Goal: Communication & Community: Answer question/provide support

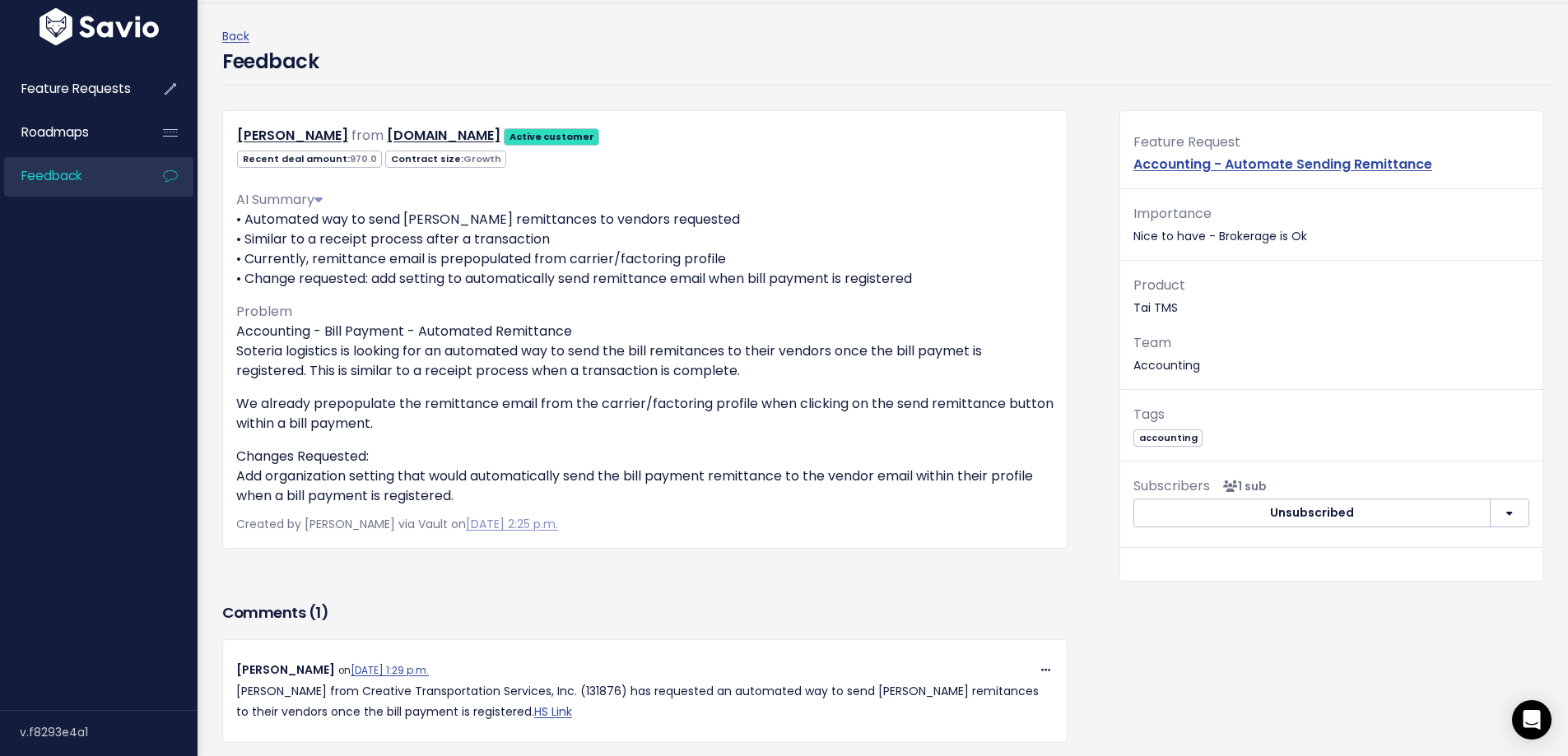
scroll to position [270, 0]
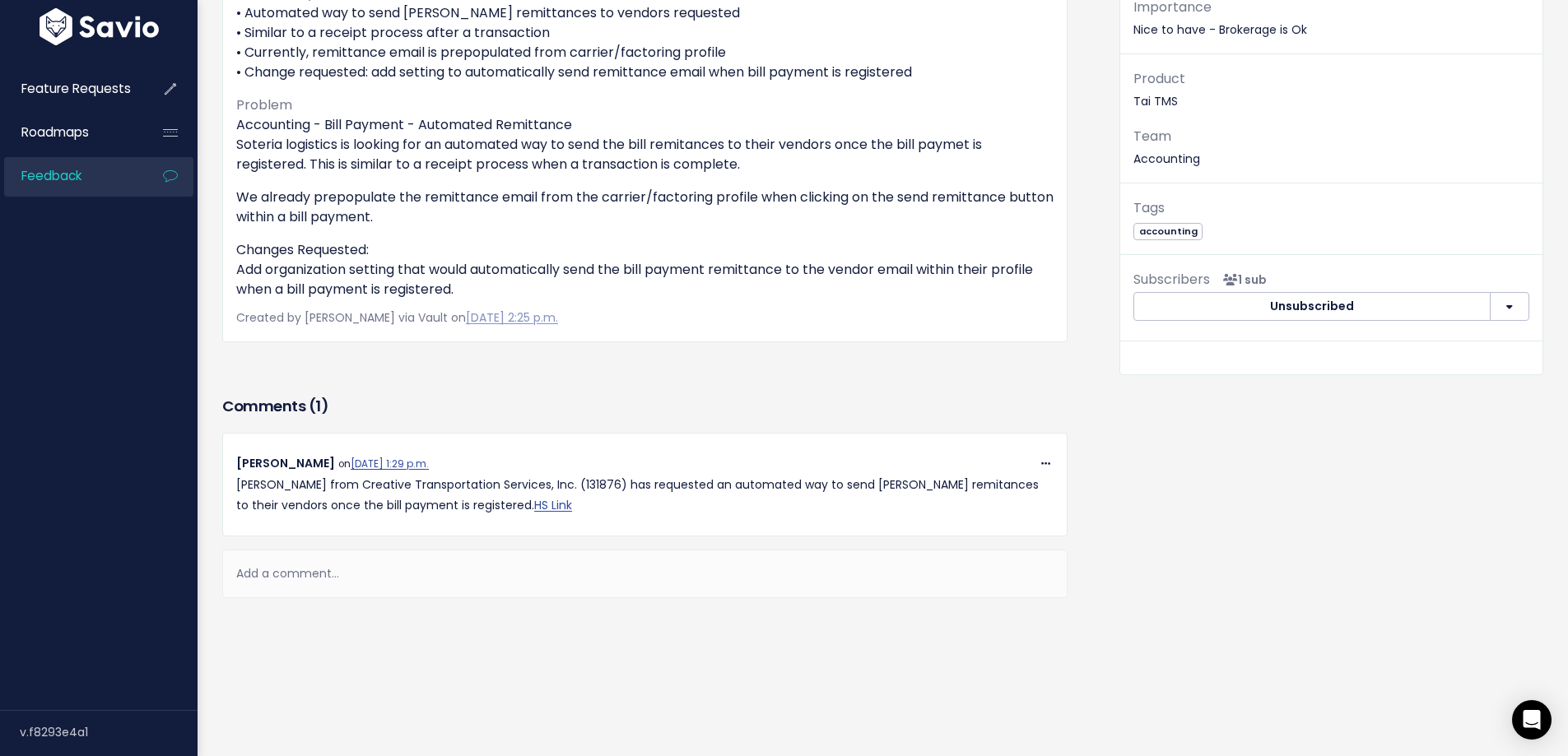
drag, startPoint x: 273, startPoint y: 576, endPoint x: 279, endPoint y: 563, distance: 14.3
click at [274, 574] on div "Add a comment..." at bounding box center [644, 574] width 846 height 49
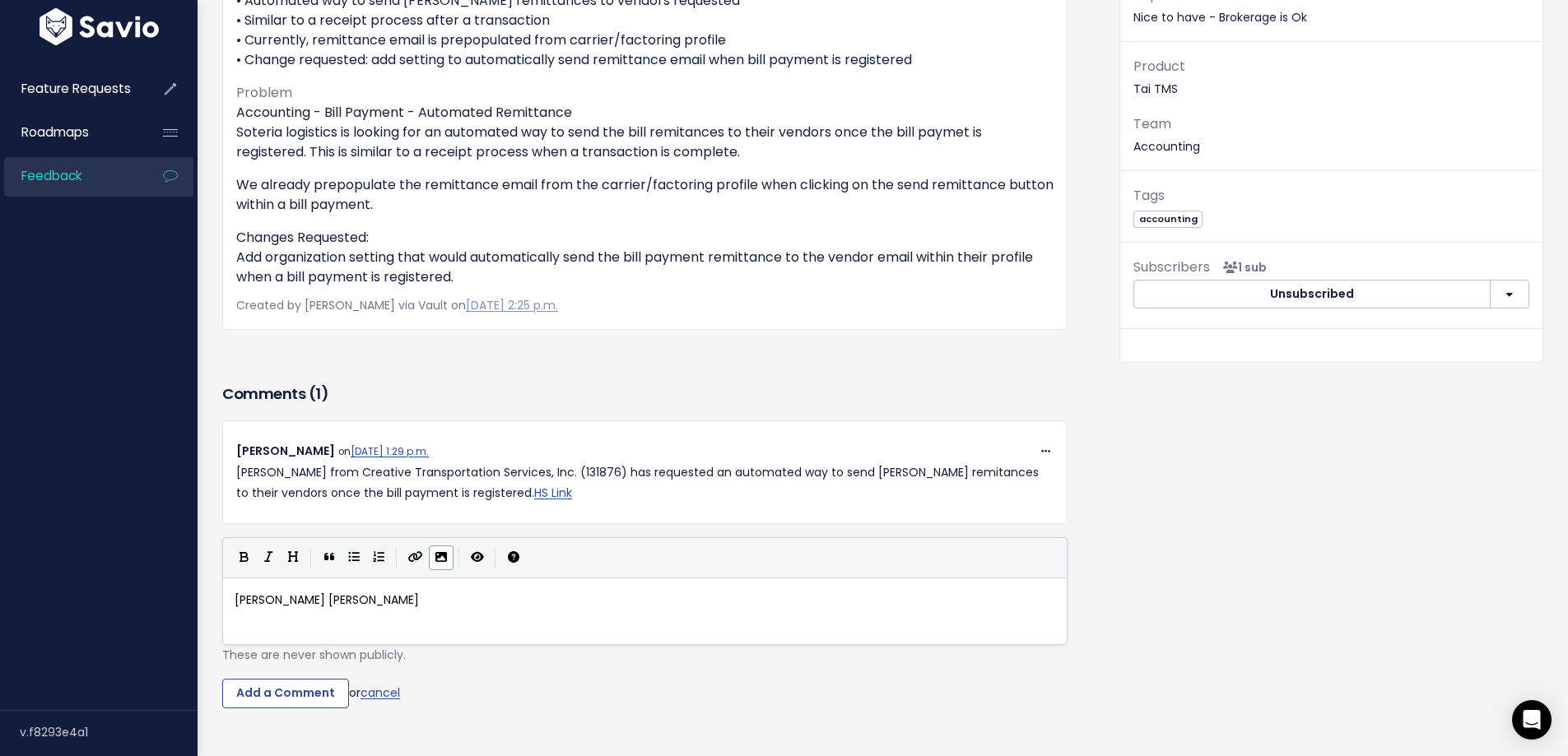
scroll to position [5, 2]
paste textarea
click at [232, 621] on pre "Primary Freight Llc" at bounding box center [651, 620] width 839 height 20
type textarea "from"
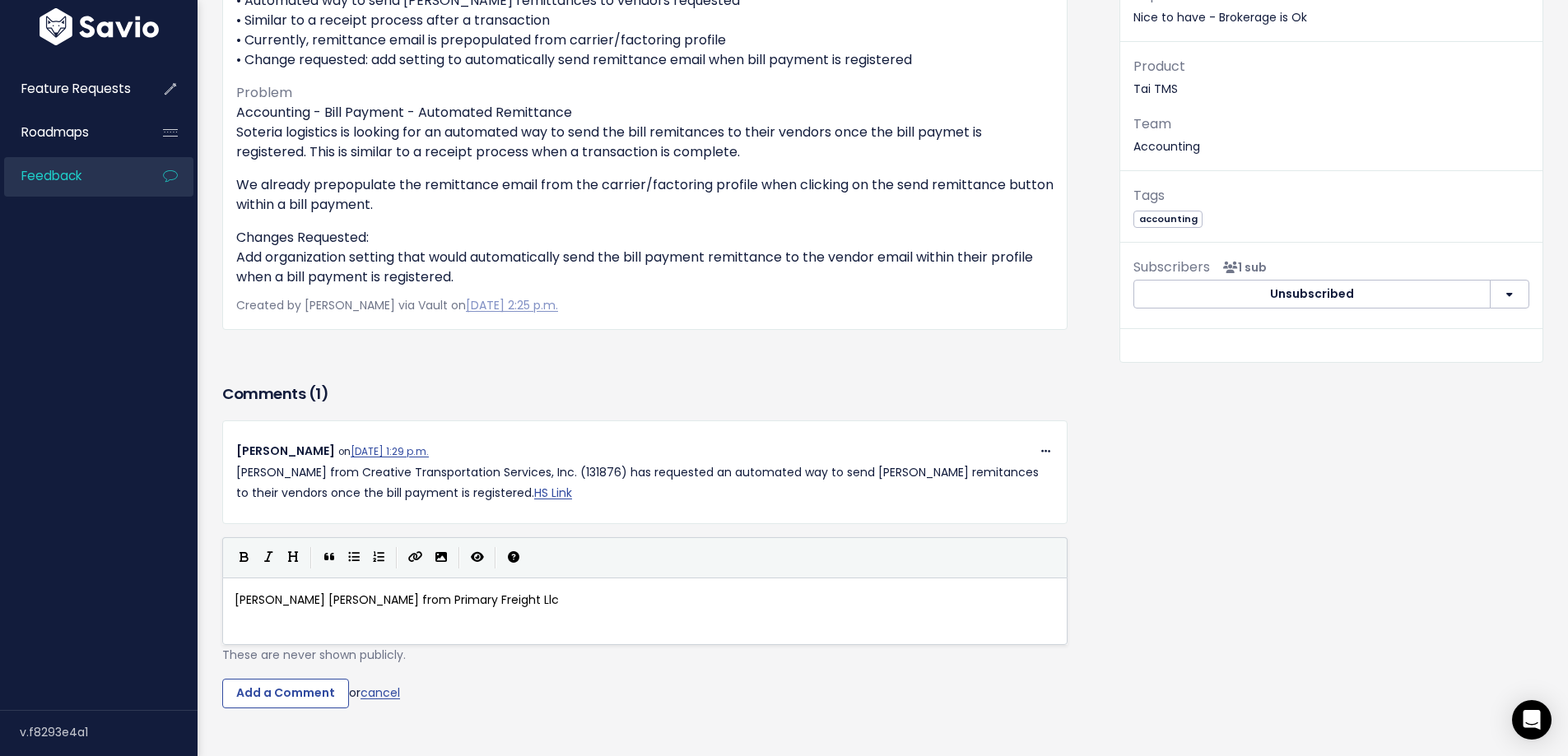
click at [528, 615] on div "xxxxxxxxxx [PERSON_NAME] [PERSON_NAME] from Primary Freight Llc" at bounding box center [666, 632] width 869 height 91
type textarea "has also requets"
type textarea "sted for a wa"
type textarea "t"
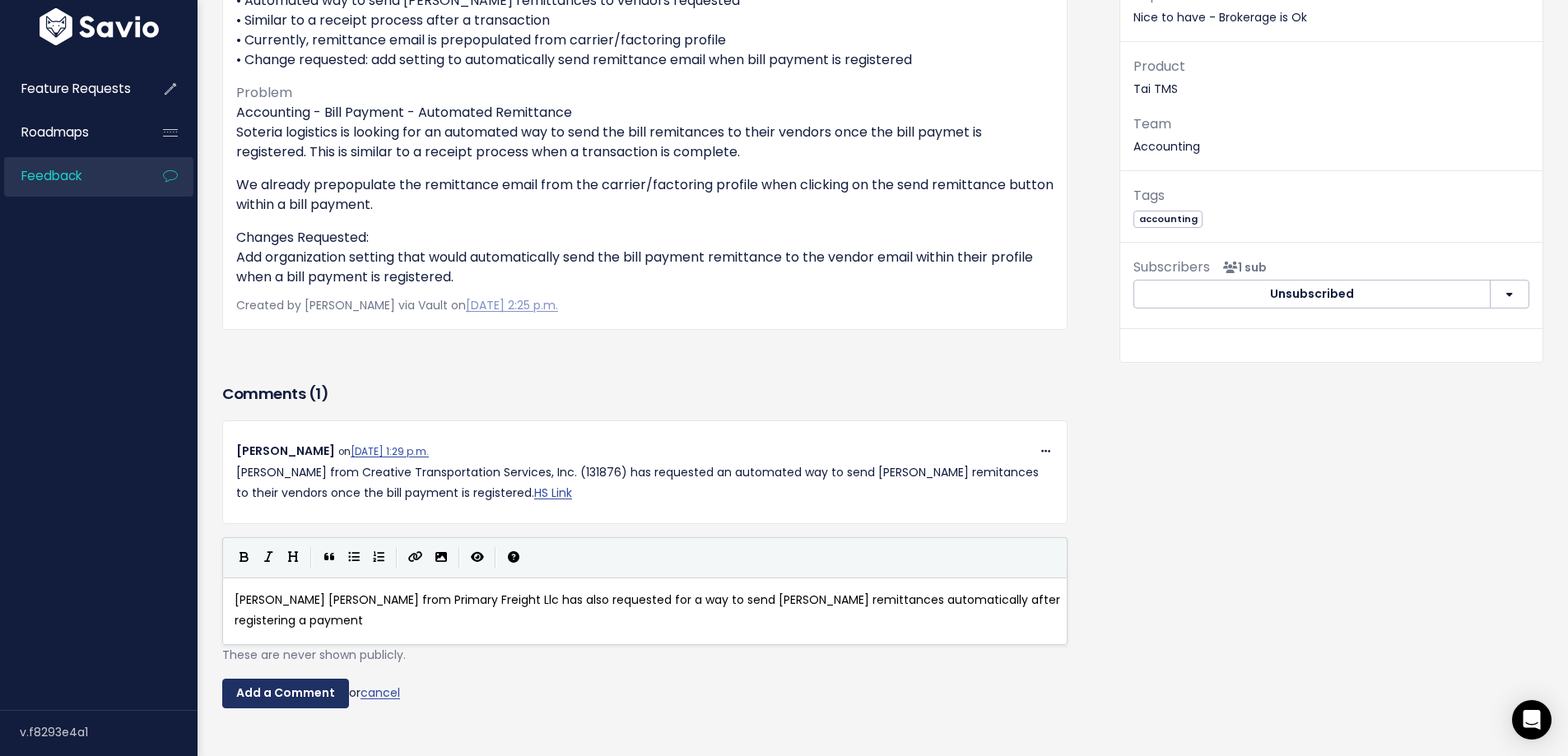
type textarea "ay to send [PERSON_NAME] remittances automatically after registering a payment"
click at [310, 700] on input "Add a Comment" at bounding box center [285, 693] width 127 height 29
